Goal: Information Seeking & Learning: Learn about a topic

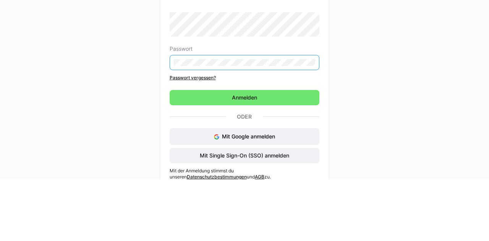
scroll to position [9, 0]
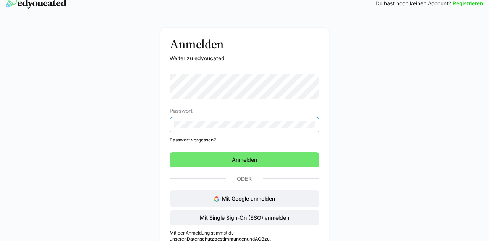
click at [245, 160] on span "Anmelden" at bounding box center [245, 160] width 28 height 8
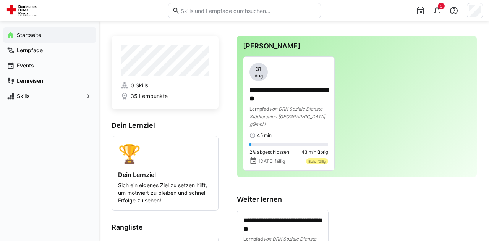
click at [298, 111] on span "von DRK Soziale Dienste Städteregion [GEOGRAPHIC_DATA] gGmbH" at bounding box center [287, 116] width 76 height 21
click at [264, 77] on div "31 Aug" at bounding box center [258, 72] width 18 height 18
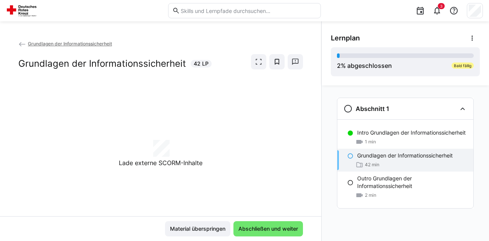
scroll to position [37, 0]
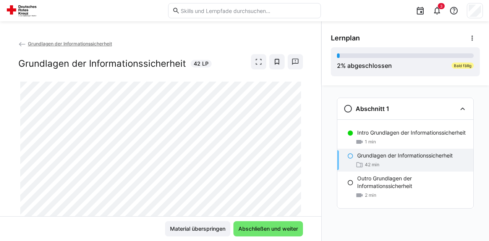
click at [260, 54] on span at bounding box center [258, 61] width 15 height 15
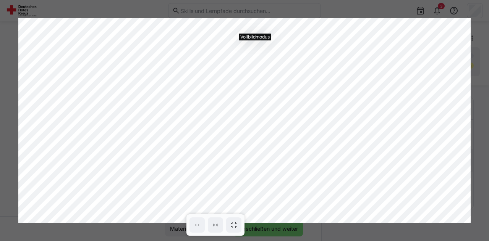
click at [240, 226] on span at bounding box center [233, 225] width 15 height 15
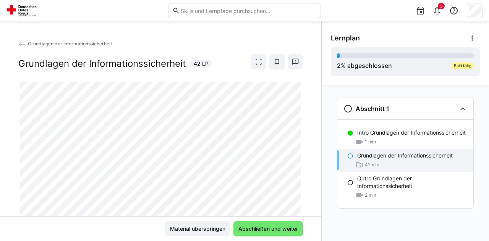
click at [280, 230] on span "Abschließen und weiter" at bounding box center [268, 229] width 62 height 8
click at [387, 138] on div "1 min" at bounding box center [412, 142] width 110 height 8
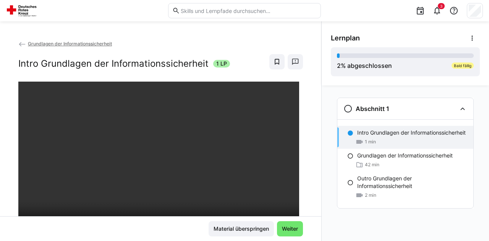
click at [295, 227] on span "Weiter" at bounding box center [290, 229] width 18 height 8
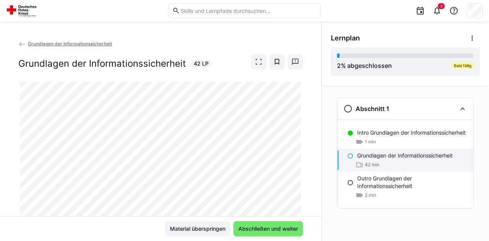
click at [389, 129] on p "Intro Grundlagen der Informationssicherheit" at bounding box center [411, 133] width 108 height 8
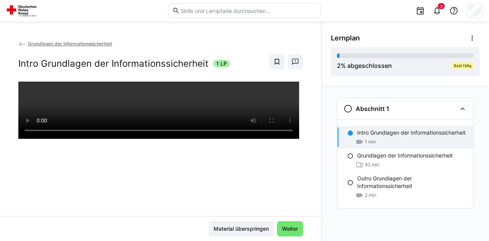
click at [381, 138] on div "1 min" at bounding box center [412, 142] width 110 height 8
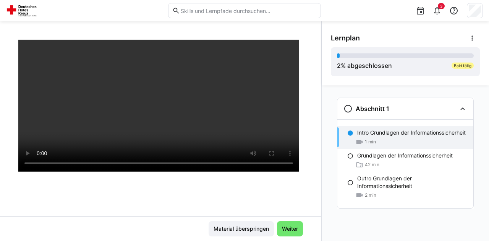
scroll to position [60, 0]
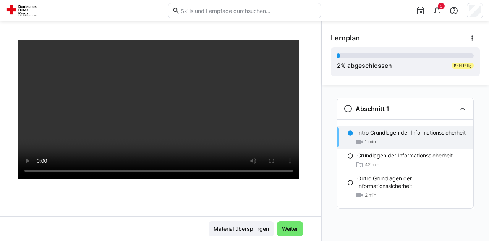
click at [377, 160] on div "Grundlagen der Informationssicherheit 42 min" at bounding box center [405, 160] width 136 height 23
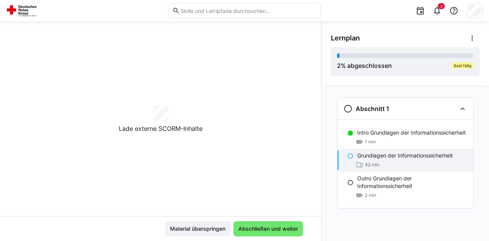
scroll to position [18, 0]
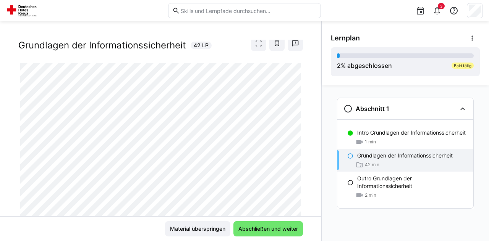
click at [430, 161] on div "42 min" at bounding box center [412, 165] width 110 height 8
click at [251, 47] on span at bounding box center [258, 43] width 15 height 15
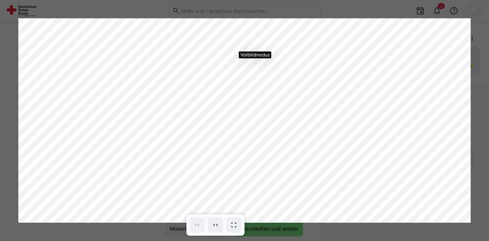
click at [236, 226] on eds-icon at bounding box center [234, 226] width 8 height 8
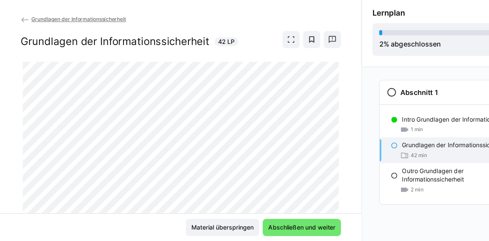
scroll to position [1, 0]
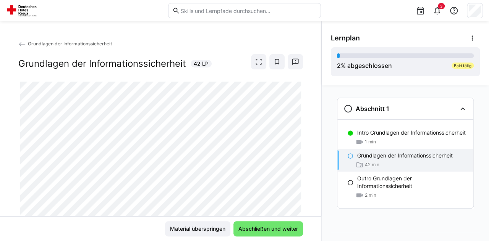
click at [259, 62] on eds-icon at bounding box center [259, 62] width 8 height 8
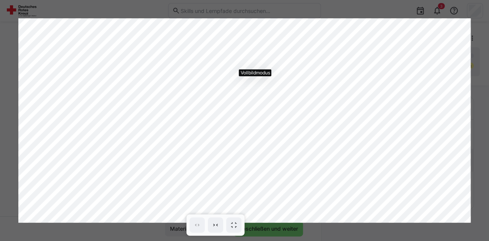
click at [210, 231] on span at bounding box center [215, 225] width 15 height 15
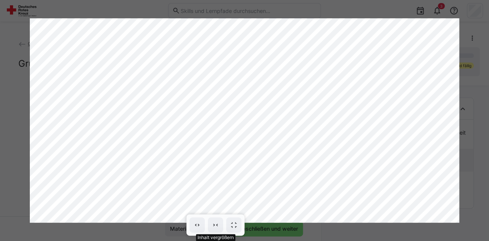
click at [215, 221] on span at bounding box center [215, 225] width 15 height 15
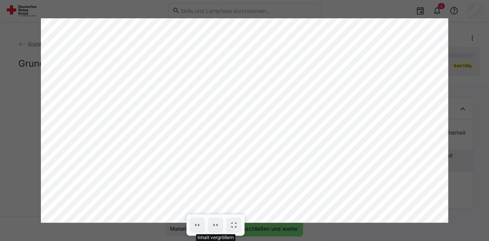
click at [210, 227] on span at bounding box center [215, 225] width 15 height 15
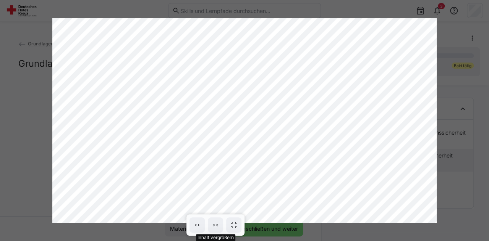
click at [194, 226] on eds-icon at bounding box center [197, 226] width 8 height 8
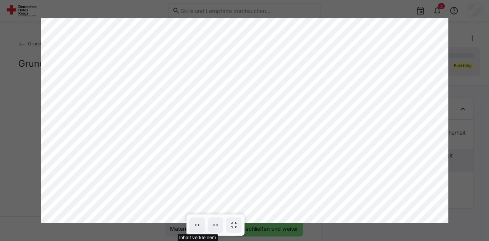
click at [194, 226] on eds-icon at bounding box center [197, 226] width 8 height 8
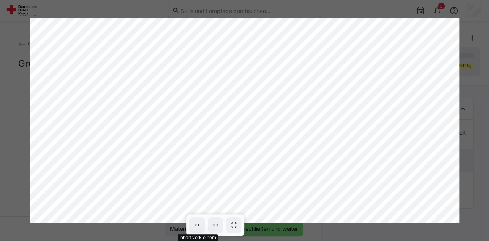
click at [194, 226] on eds-icon at bounding box center [197, 226] width 8 height 8
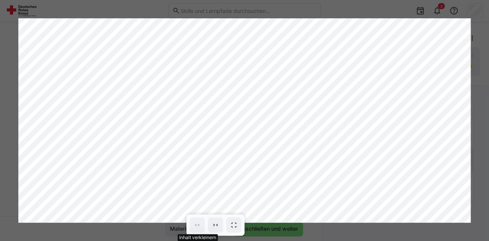
click at [228, 231] on span at bounding box center [233, 225] width 15 height 15
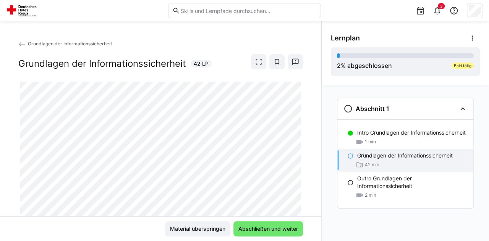
click at [254, 74] on div "Grundlagen der Informationssicherheit Grundlagen der Informationssicherheit 42 …" at bounding box center [160, 61] width 285 height 42
click at [256, 60] on eds-icon at bounding box center [259, 62] width 8 height 8
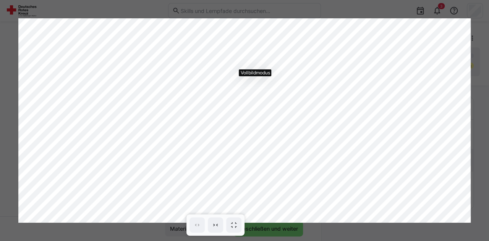
click at [239, 227] on span at bounding box center [233, 225] width 15 height 15
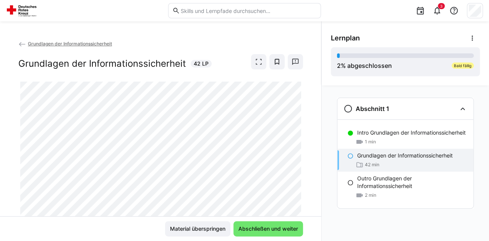
click at [253, 65] on span at bounding box center [258, 61] width 15 height 15
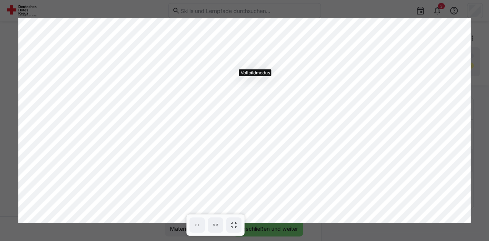
click at [237, 229] on span at bounding box center [233, 225] width 15 height 15
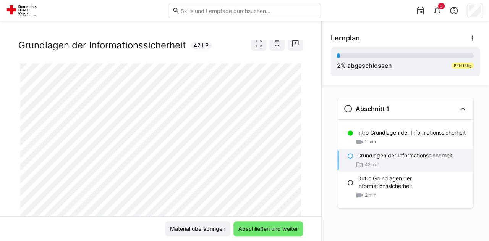
scroll to position [0, 0]
click at [284, 233] on span "Abschließen und weiter" at bounding box center [268, 229] width 62 height 8
click at [367, 160] on div "Grundlagen der Informationssicherheit 42 min" at bounding box center [405, 160] width 136 height 23
click at [256, 48] on span at bounding box center [258, 43] width 15 height 15
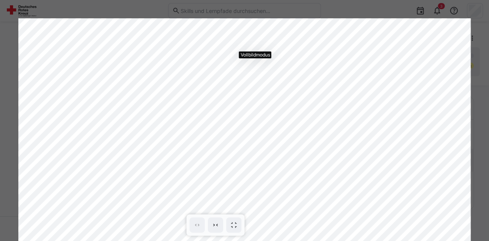
click at [237, 229] on eds-icon at bounding box center [234, 226] width 8 height 8
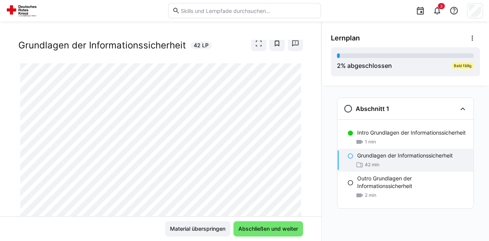
click at [294, 192] on div at bounding box center [303, 184] width 18 height 16
click at [298, 192] on div at bounding box center [303, 184] width 18 height 16
click at [294, 192] on div at bounding box center [303, 184] width 18 height 16
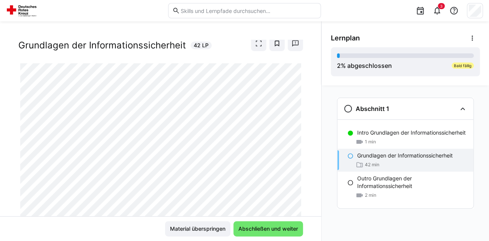
click at [251, 49] on span at bounding box center [258, 43] width 15 height 15
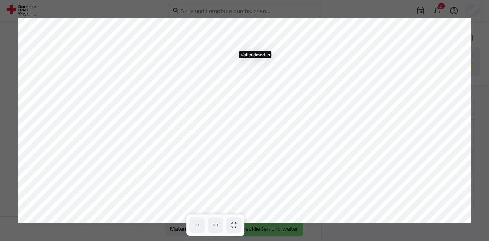
click at [241, 226] on span at bounding box center [233, 225] width 15 height 15
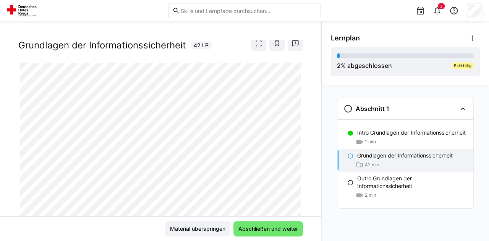
click at [259, 46] on span at bounding box center [258, 43] width 15 height 15
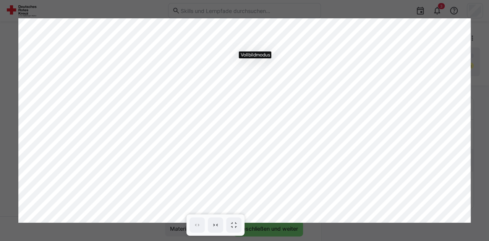
click at [236, 227] on eds-icon at bounding box center [234, 226] width 8 height 8
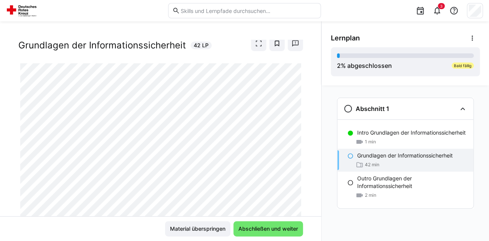
click at [252, 48] on span at bounding box center [258, 43] width 15 height 15
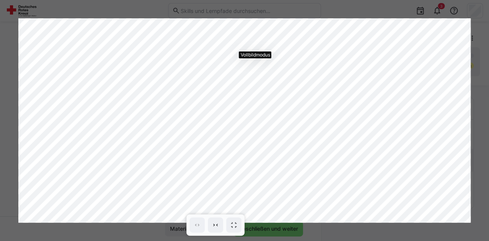
click at [240, 227] on span at bounding box center [233, 225] width 15 height 15
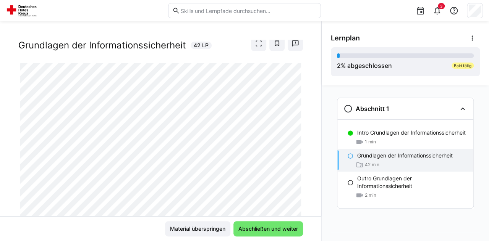
click at [255, 44] on eds-icon at bounding box center [259, 44] width 8 height 8
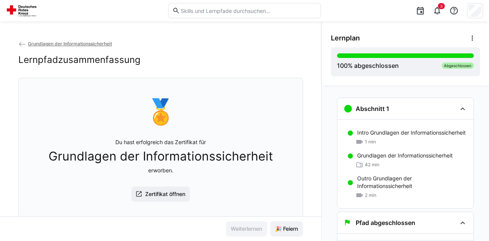
click at [168, 199] on span "Zertifikat öffnen" at bounding box center [160, 194] width 59 height 15
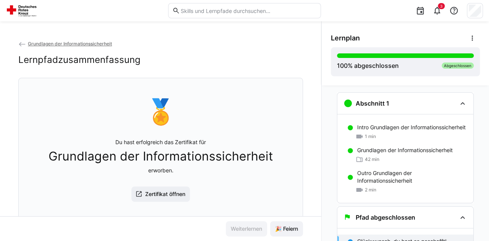
click at [416, 180] on p "Outro Grundlagen der Informationssicherheit" at bounding box center [412, 177] width 110 height 15
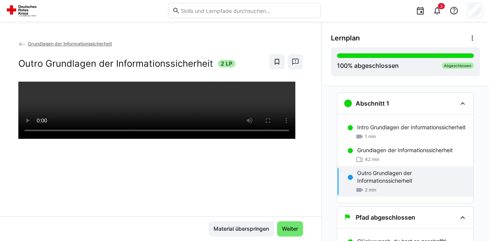
scroll to position [37, 0]
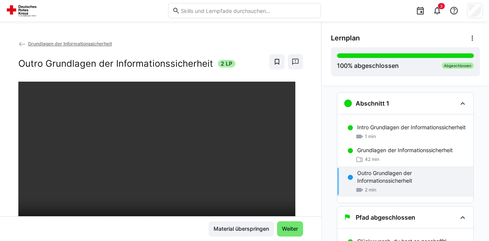
click at [438, 133] on div "1 min" at bounding box center [412, 137] width 110 height 8
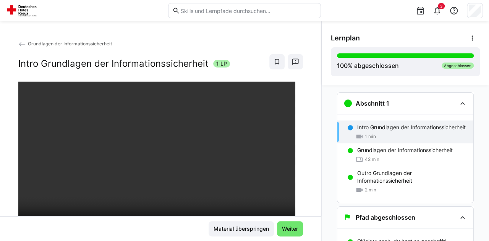
click at [416, 170] on p "Outro Grundlagen der Informationssicherheit" at bounding box center [412, 177] width 110 height 15
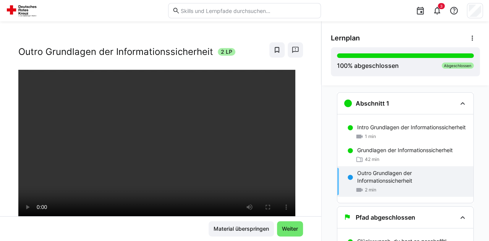
scroll to position [9, 0]
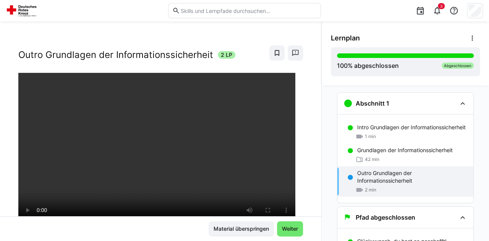
click at [293, 231] on span "Weiter" at bounding box center [290, 229] width 18 height 8
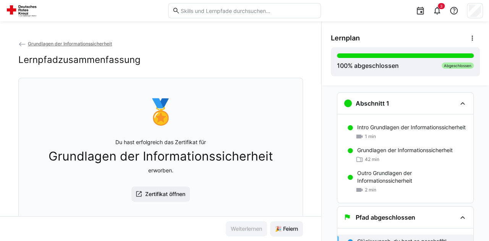
click at [163, 191] on span "Zertifikat öffnen" at bounding box center [165, 195] width 42 height 8
